Goal: Check status: Check status

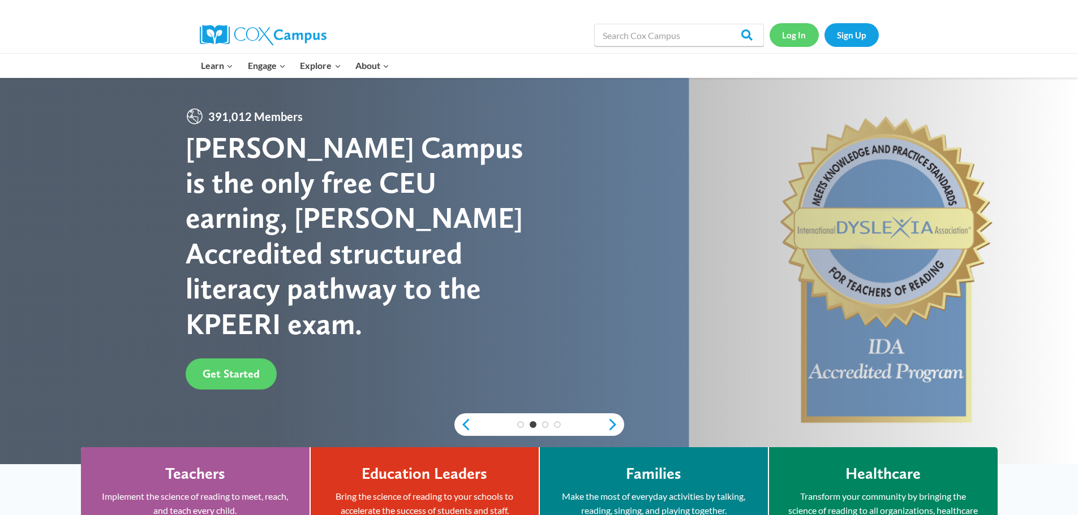
click at [795, 38] on link "Log In" at bounding box center [794, 34] width 49 height 23
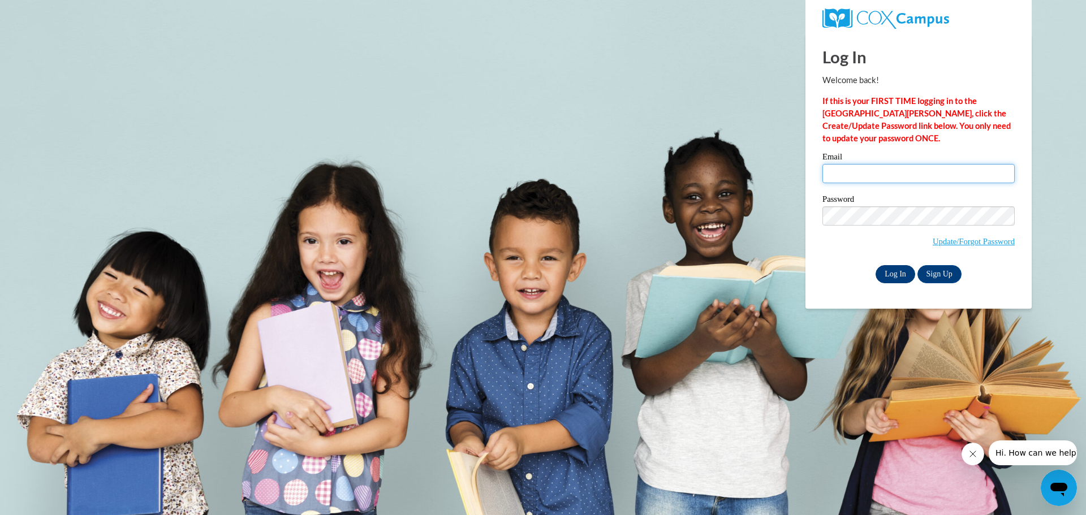
type input "shadzialijagic@wivcs.org"
click at [897, 271] on input "Log In" at bounding box center [896, 274] width 40 height 18
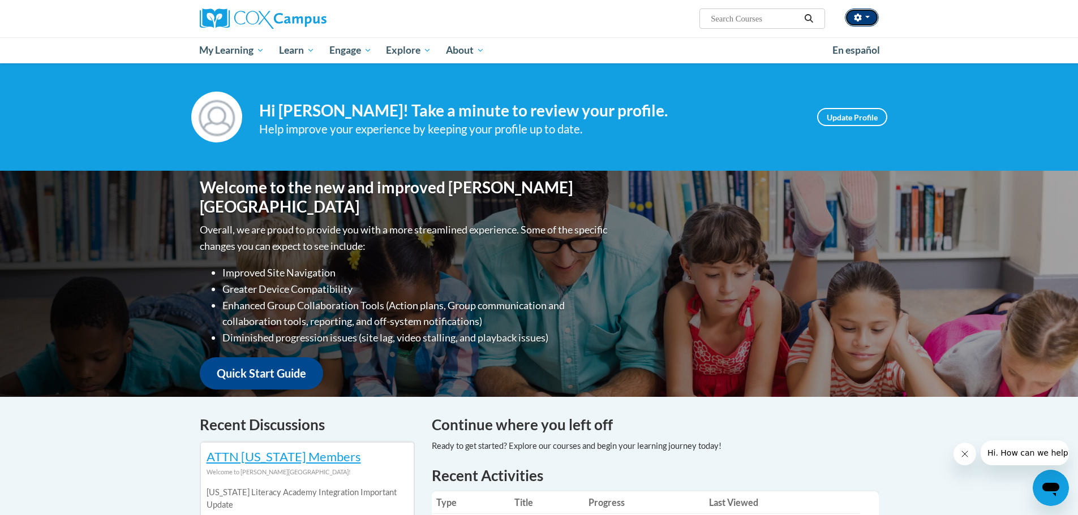
click at [867, 11] on button "button" at bounding box center [862, 17] width 34 height 18
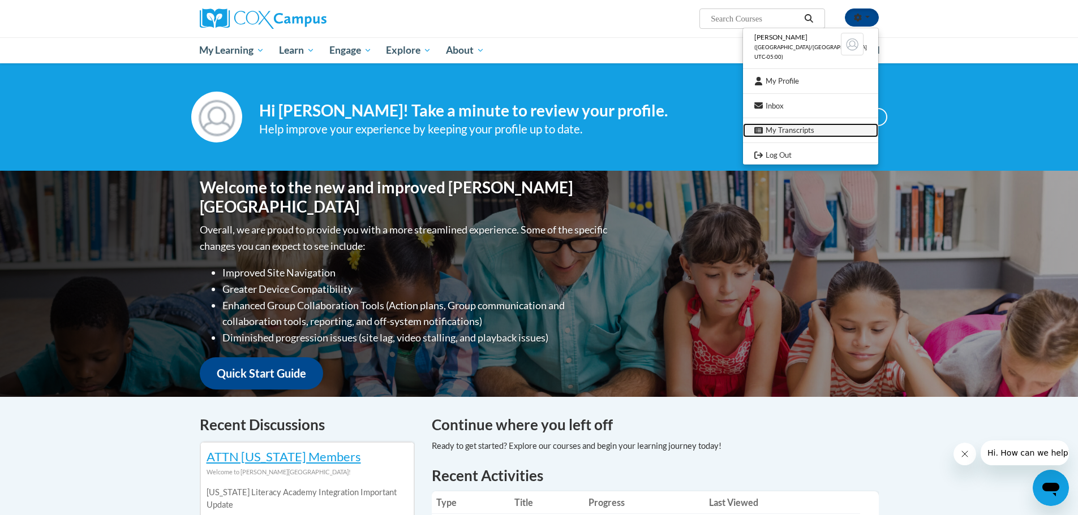
click at [814, 128] on link "My Transcripts" at bounding box center [810, 130] width 135 height 14
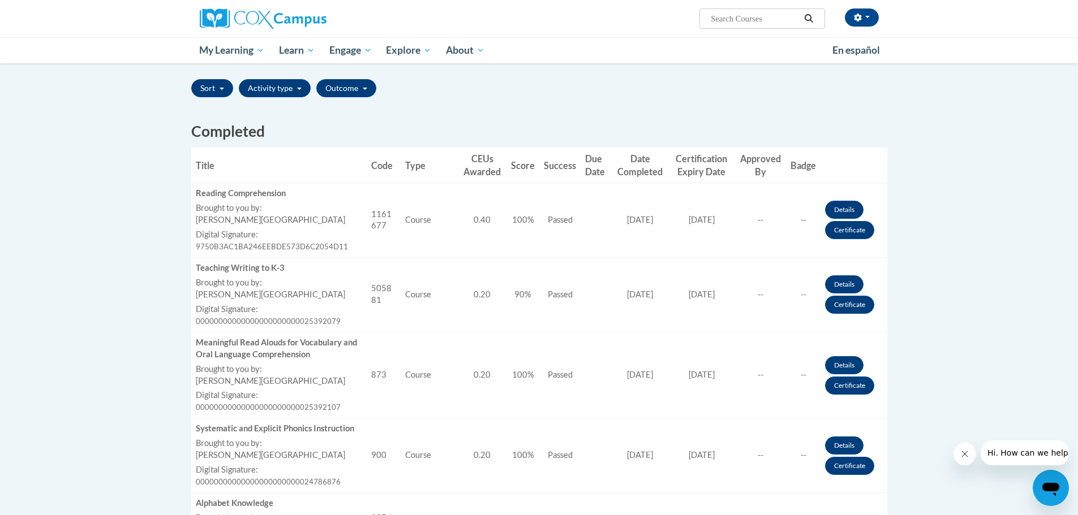
scroll to position [283, 0]
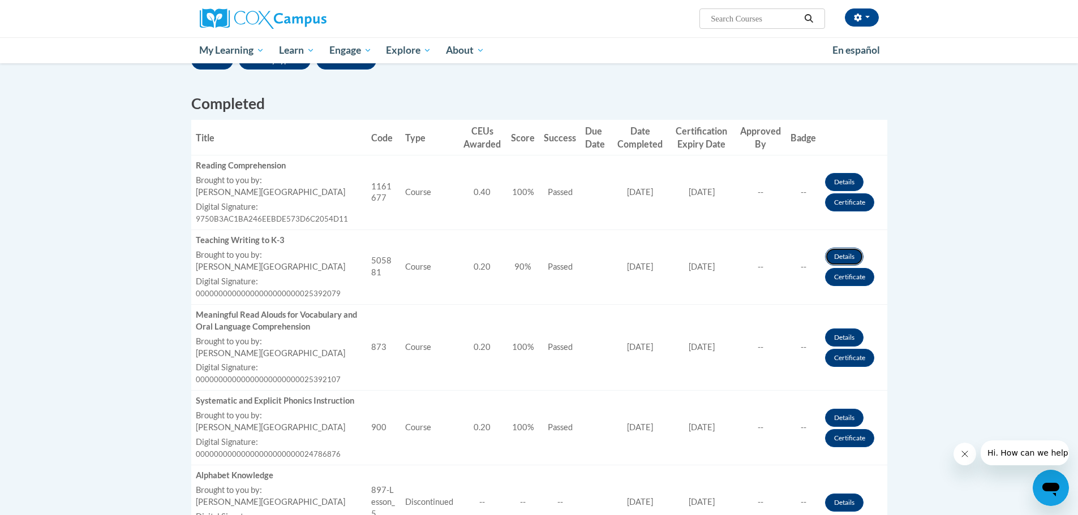
click at [844, 257] on link "Details" at bounding box center [844, 257] width 38 height 18
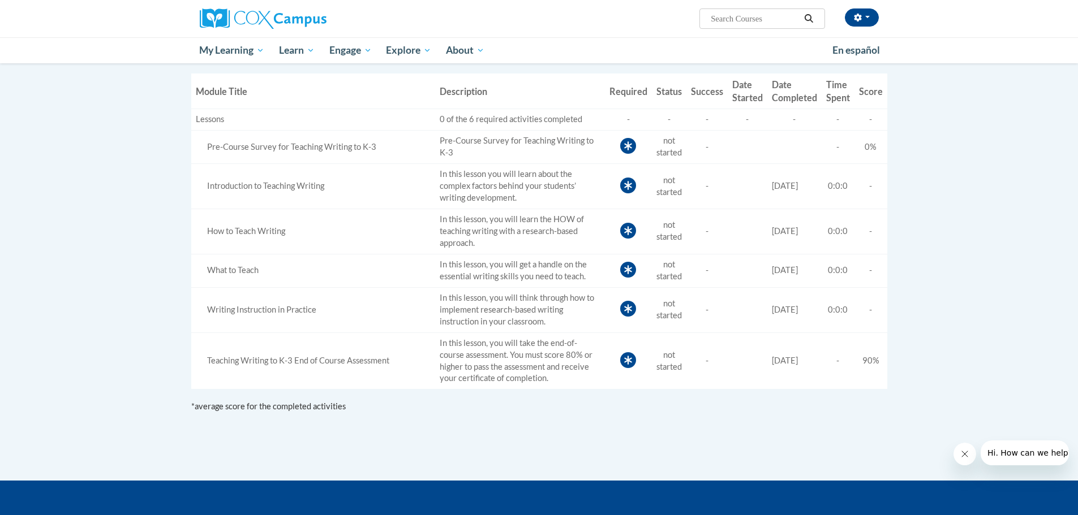
scroll to position [283, 0]
